Goal: Transaction & Acquisition: Purchase product/service

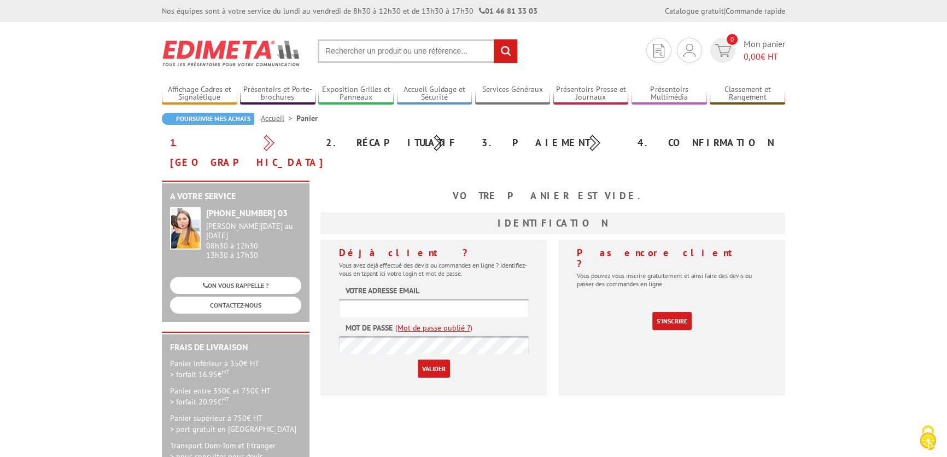
type input "[EMAIL_ADDRESS][DOMAIN_NAME]"
click at [432, 349] on input "Valider" at bounding box center [434, 368] width 32 height 18
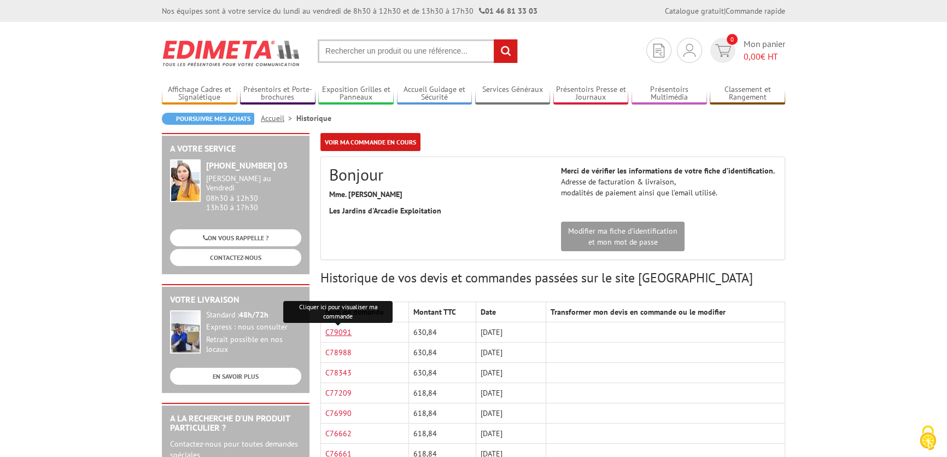
click at [347, 334] on link "C79091" at bounding box center [338, 332] width 26 height 10
click at [436, 50] on input "text" at bounding box center [418, 51] width 200 height 24
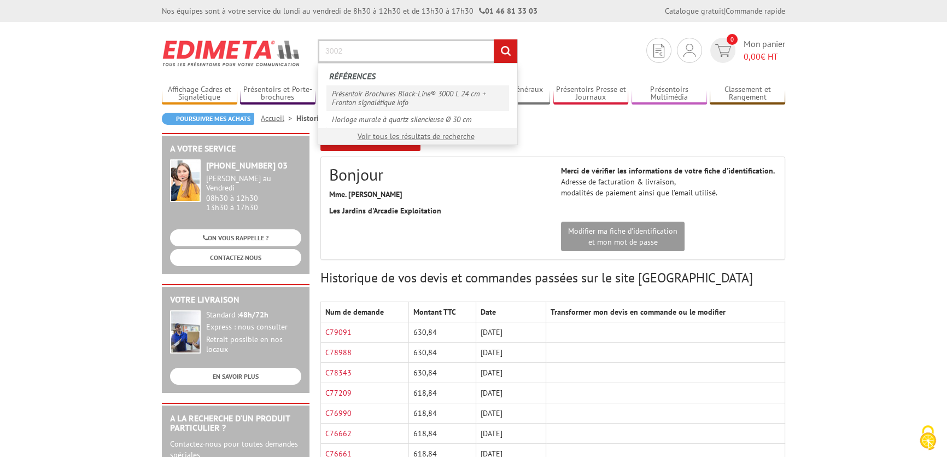
type input "3002"
click at [442, 97] on link "Présentoir Brochures Black-Line® 3000 L 24 cm + Fronton signalétique info" at bounding box center [418, 97] width 183 height 25
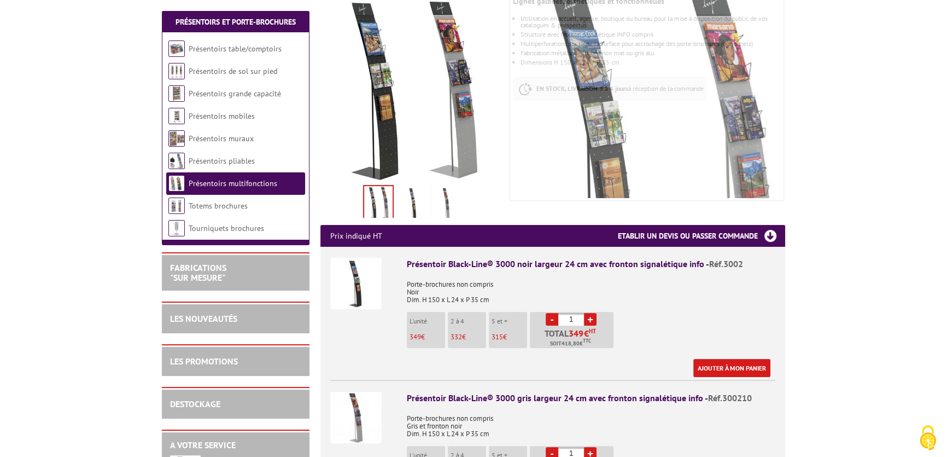
scroll to position [248, 0]
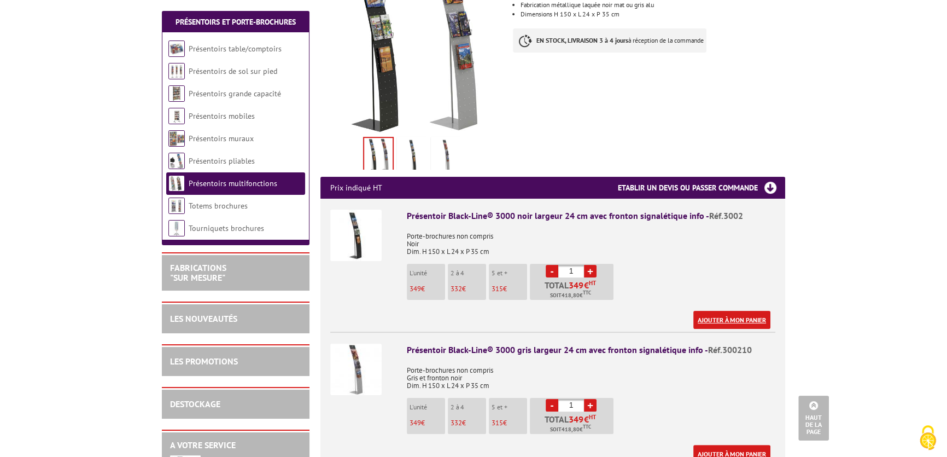
click at [724, 311] on link "Ajouter à mon panier" at bounding box center [732, 320] width 77 height 18
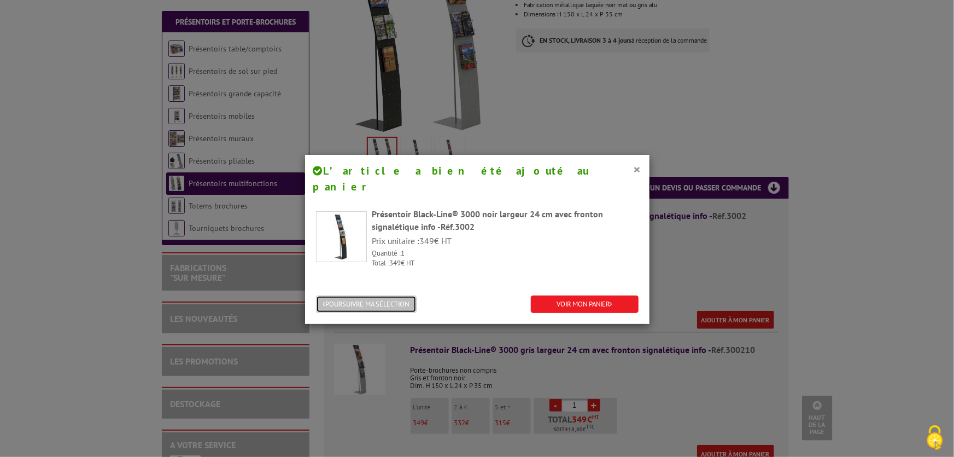
click at [369, 295] on button "POURSUIVRE MA SÉLECTION" at bounding box center [366, 304] width 101 height 18
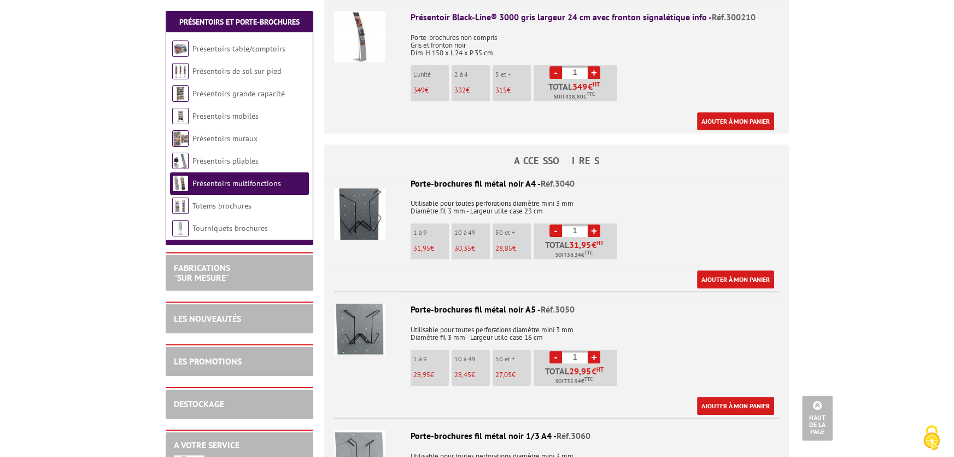
scroll to position [596, 0]
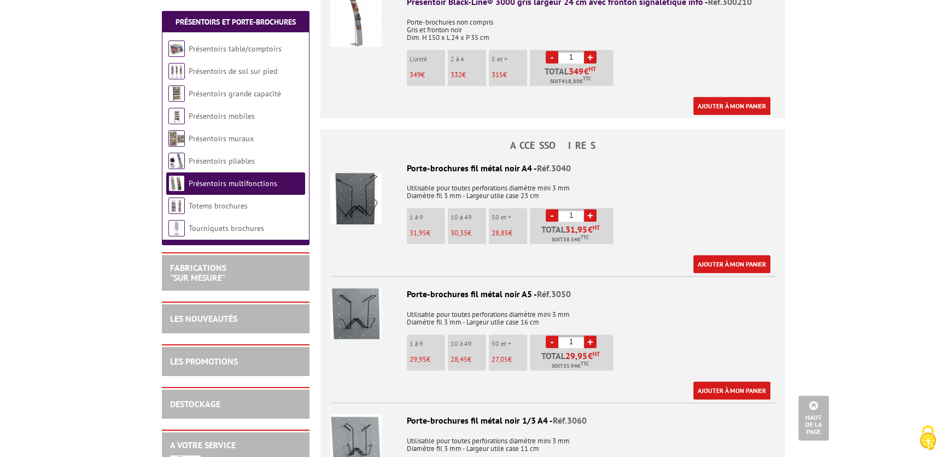
click at [594, 209] on link "+" at bounding box center [590, 215] width 13 height 13
type input "3"
click at [730, 255] on link "Ajouter à mon panier" at bounding box center [732, 264] width 77 height 18
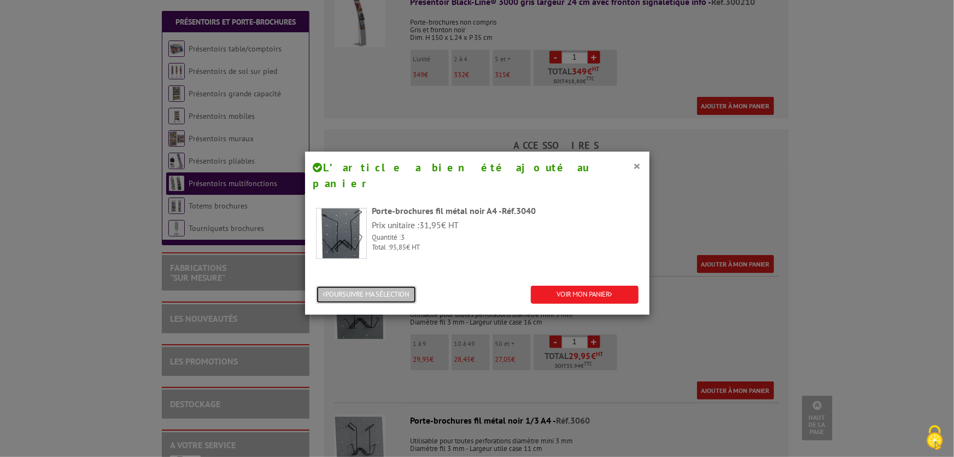
click at [385, 286] on button "POURSUIVRE MA SÉLECTION" at bounding box center [366, 295] width 101 height 18
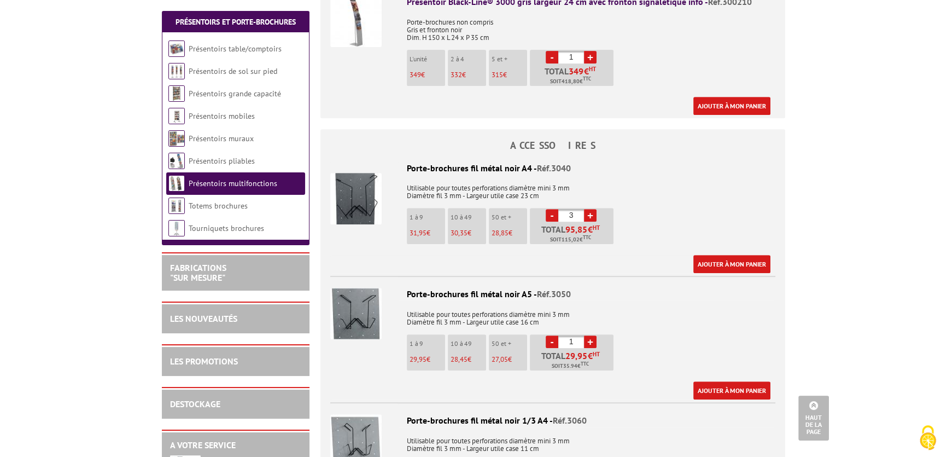
click at [587, 335] on link "+" at bounding box center [590, 341] width 13 height 13
type input "2"
click at [742, 381] on link "Ajouter à mon panier" at bounding box center [732, 390] width 77 height 18
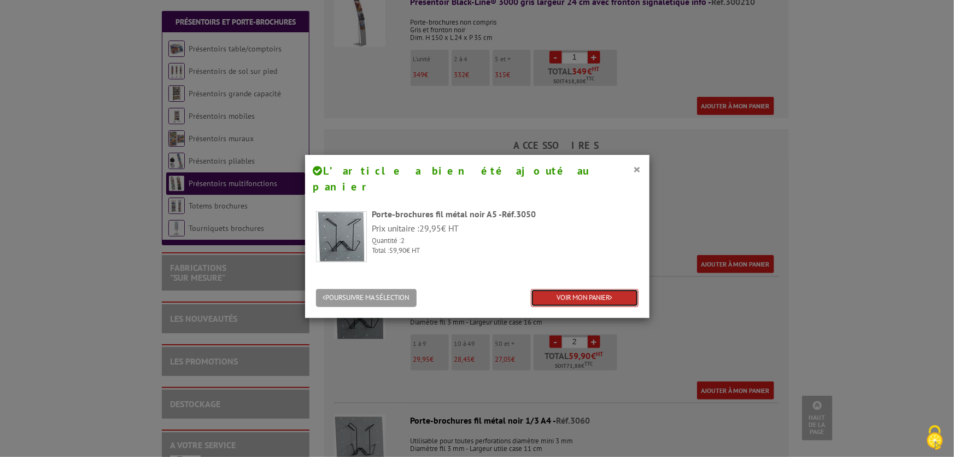
click at [557, 289] on link "VOIR MON PANIER" at bounding box center [585, 298] width 108 height 18
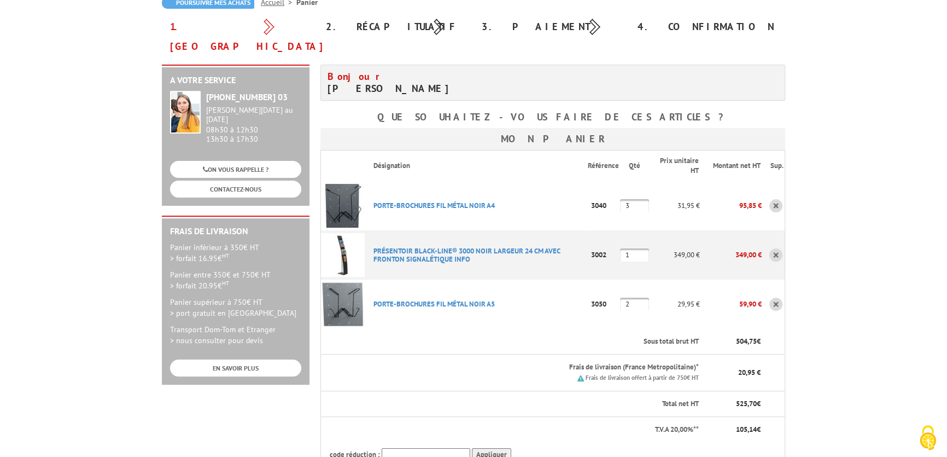
scroll to position [199, 0]
